Goal: Information Seeking & Learning: Find specific page/section

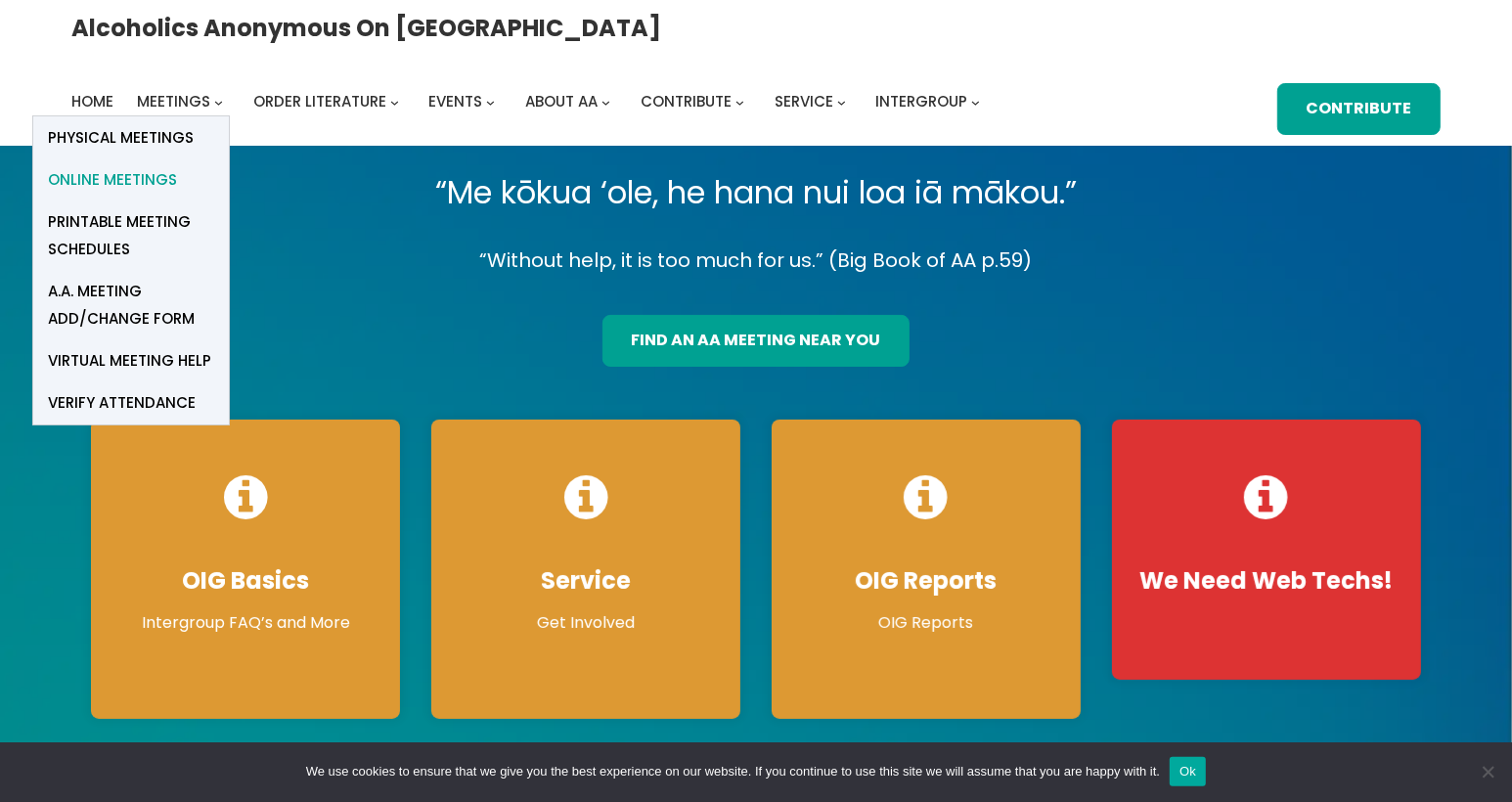
click at [177, 166] on span "Online Meetings" at bounding box center [112, 180] width 129 height 28
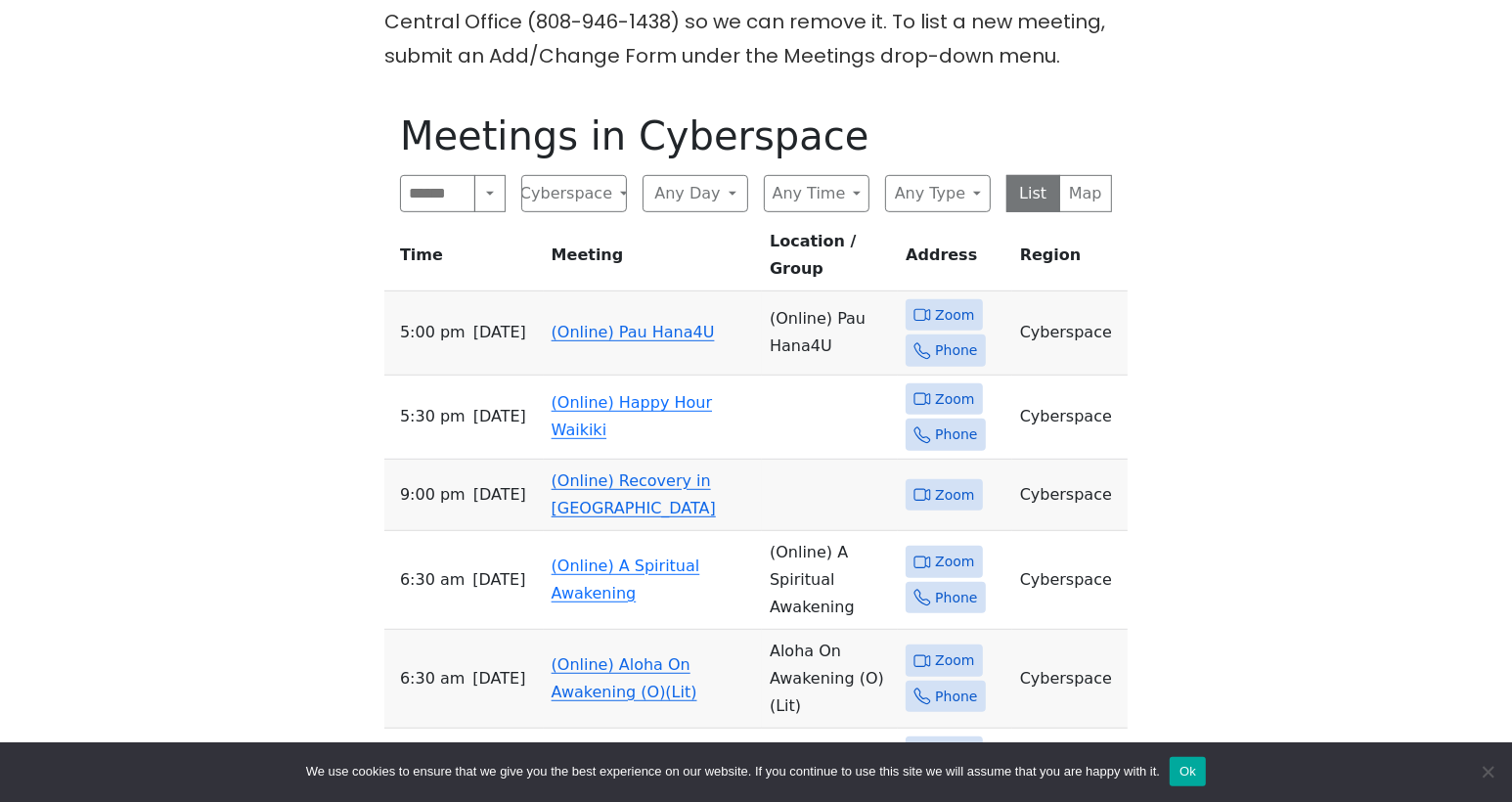
scroll to position [772, 0]
click at [586, 546] on td "(Online) A Spiritual Awakening" at bounding box center [653, 578] width 218 height 98
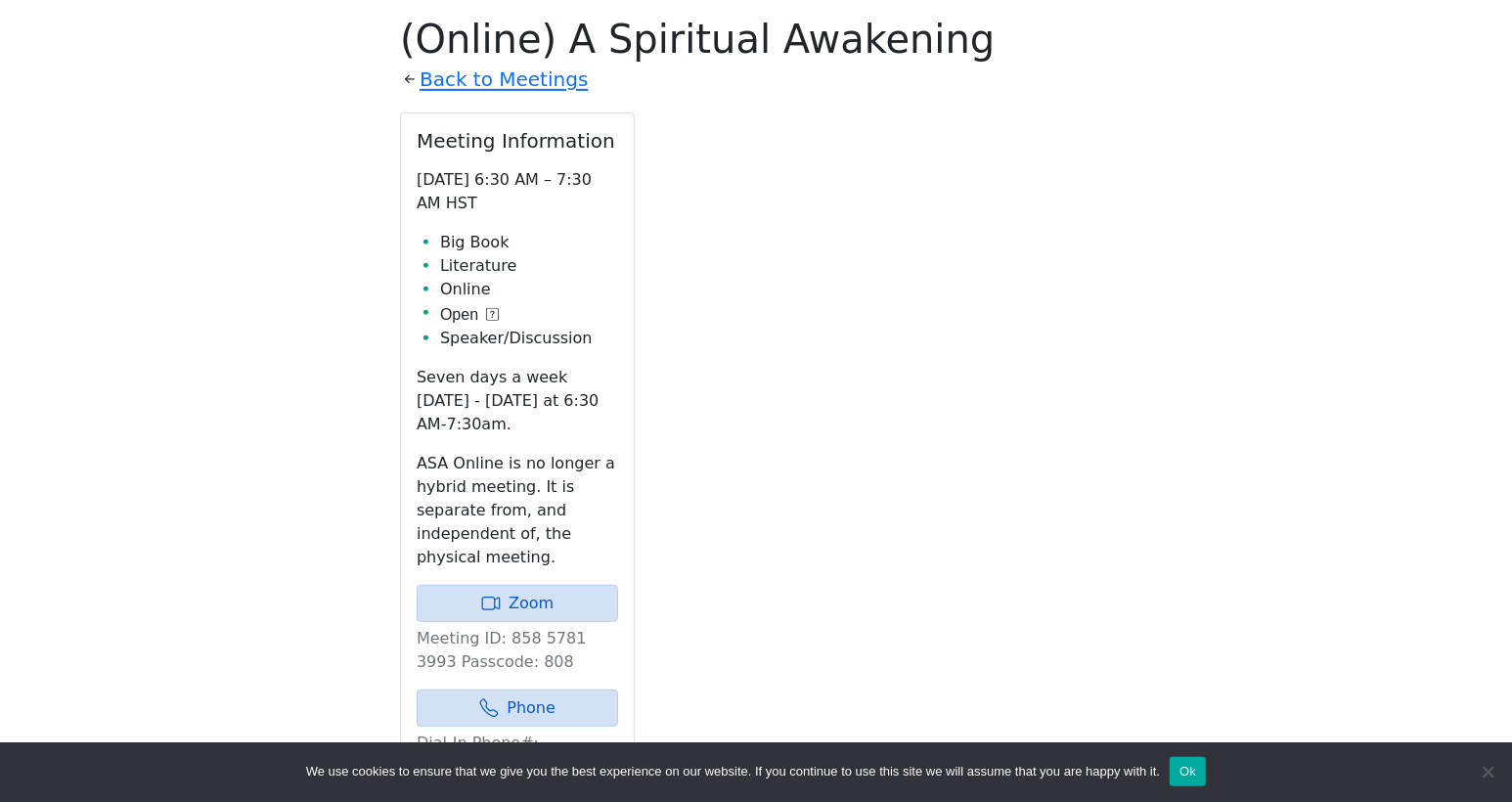
scroll to position [869, 0]
